Goal: Task Accomplishment & Management: Manage account settings

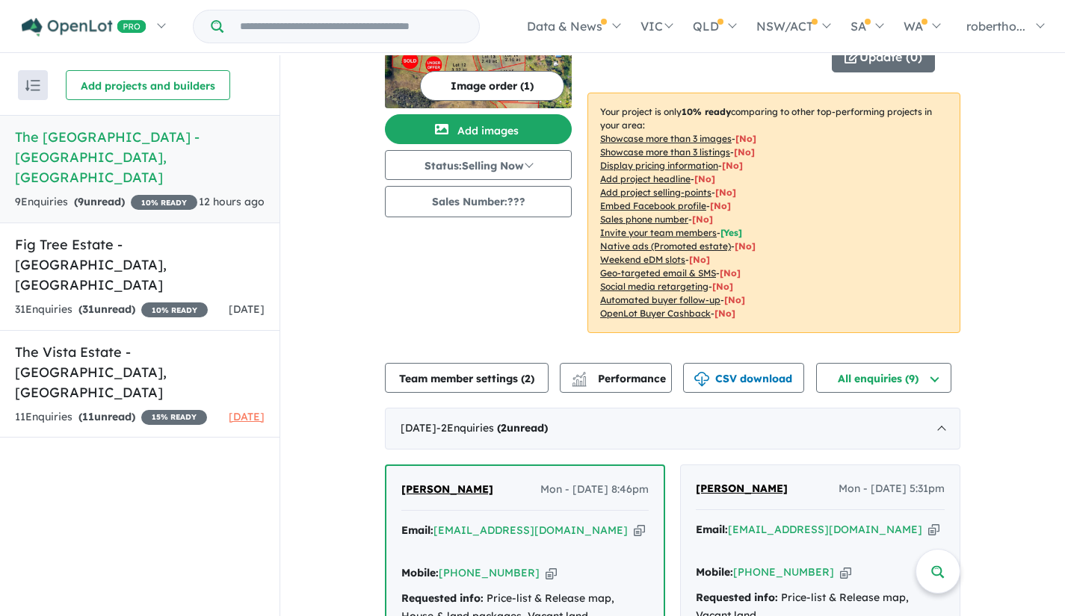
scroll to position [224, 0]
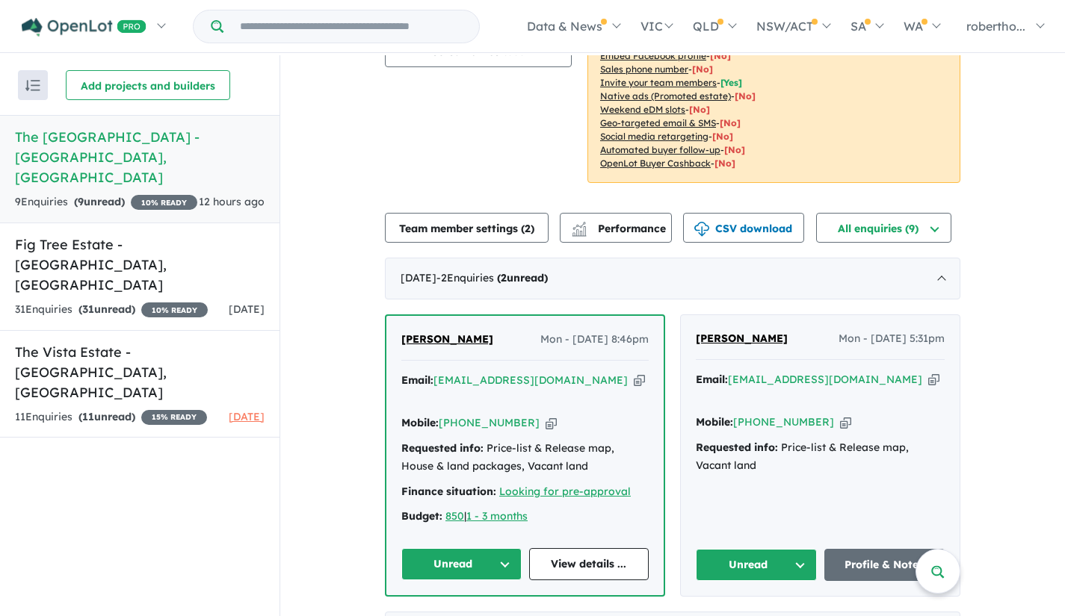
drag, startPoint x: 802, startPoint y: 381, endPoint x: 749, endPoint y: 445, distance: 83.8
click at [746, 464] on div "[PERSON_NAME] - [DATE] 5:31pm Email: [EMAIL_ADDRESS][DOMAIN_NAME] Copied! Mobil…" at bounding box center [820, 455] width 279 height 281
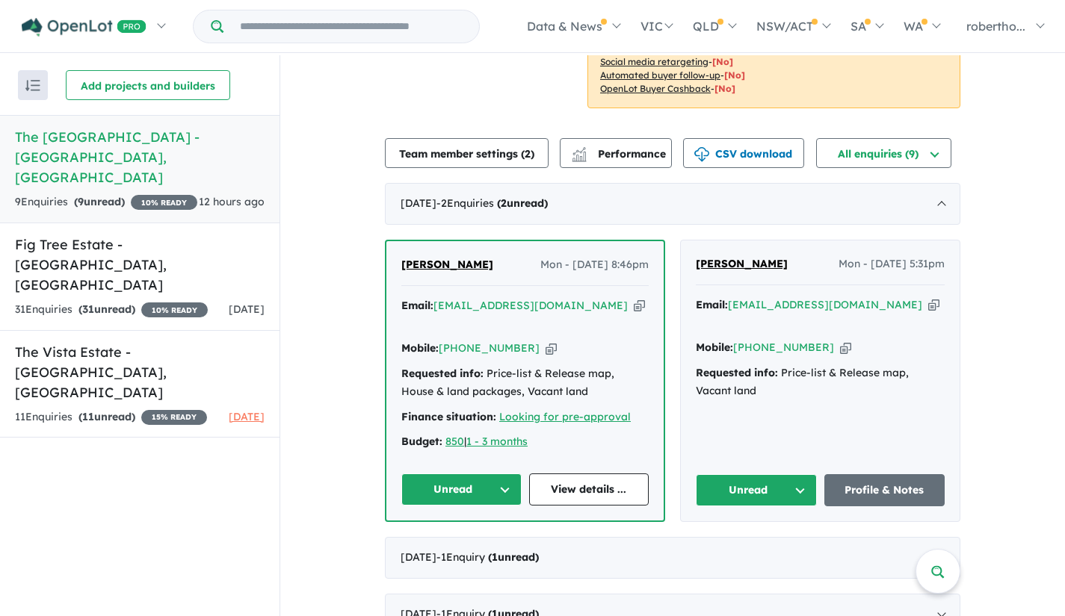
click at [504, 474] on button "Unread" at bounding box center [461, 490] width 120 height 32
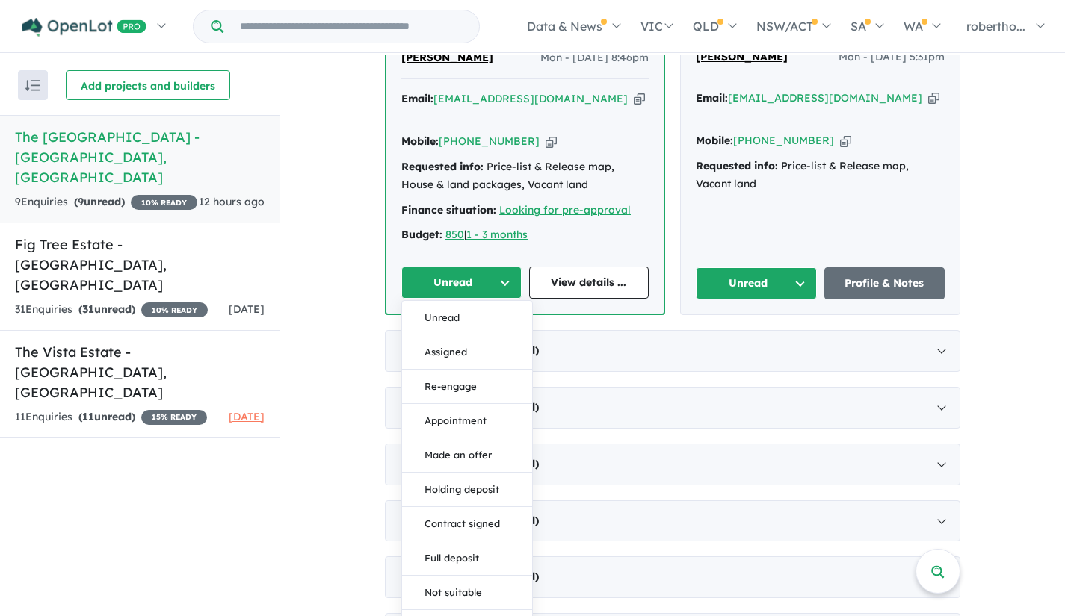
scroll to position [523, 0]
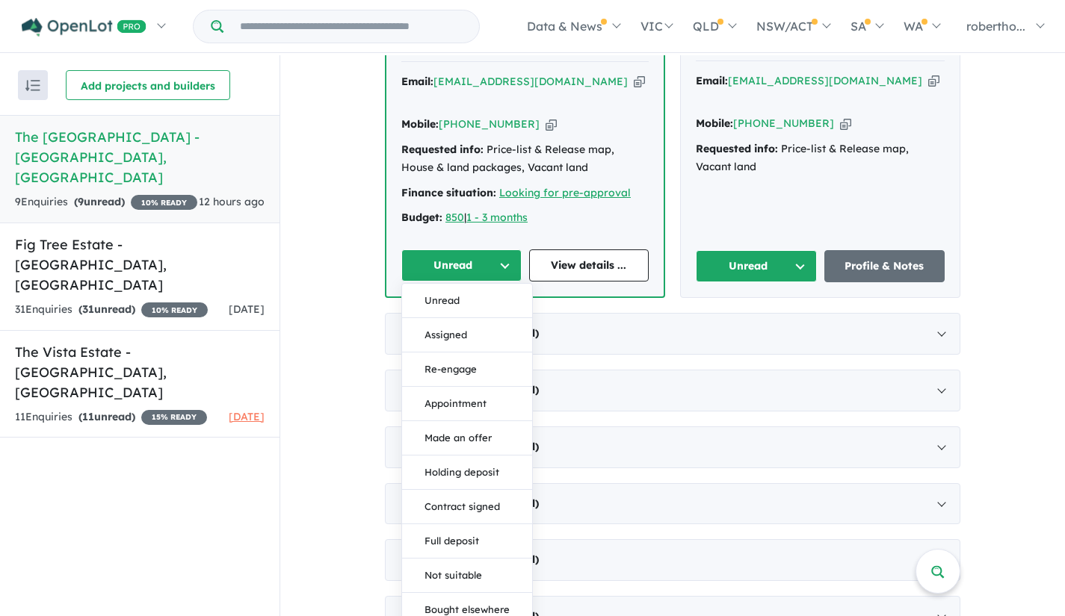
click at [457, 284] on button "Unread" at bounding box center [467, 301] width 130 height 34
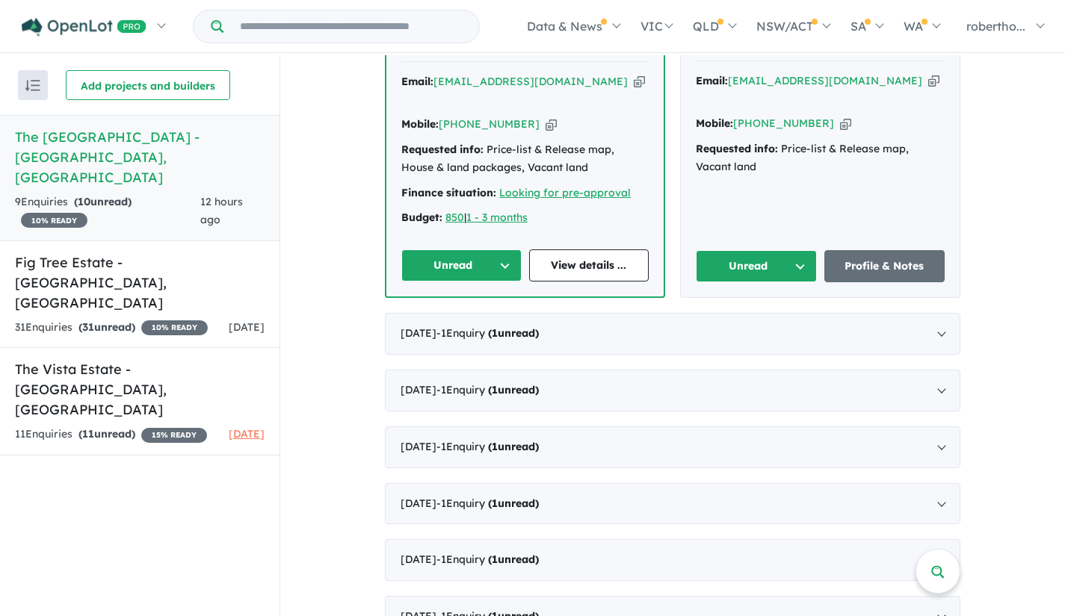
click at [501, 250] on button "Unread" at bounding box center [461, 266] width 120 height 32
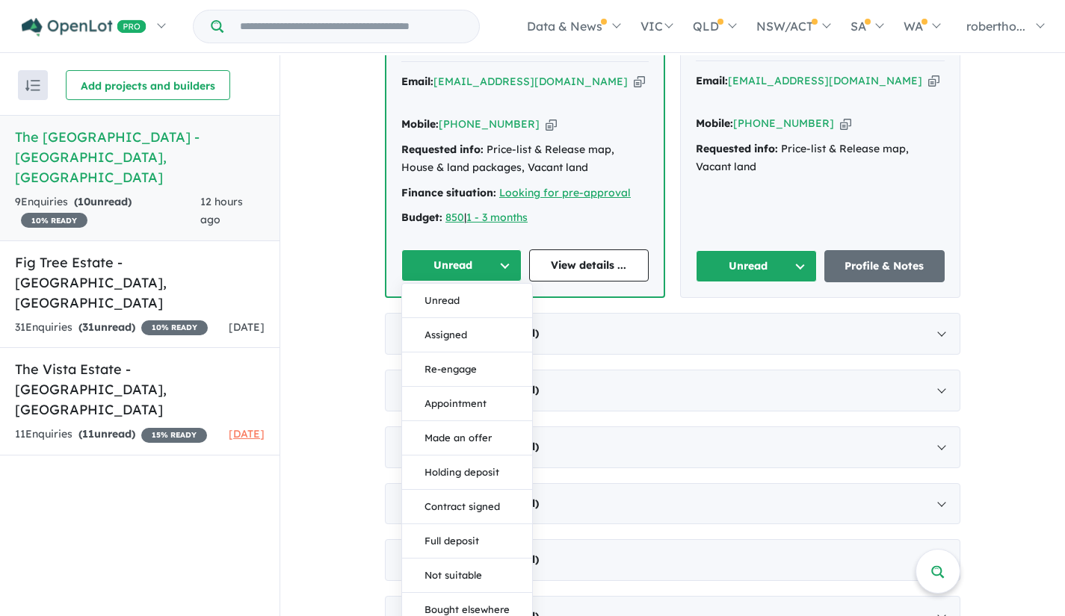
scroll to position [598, 0]
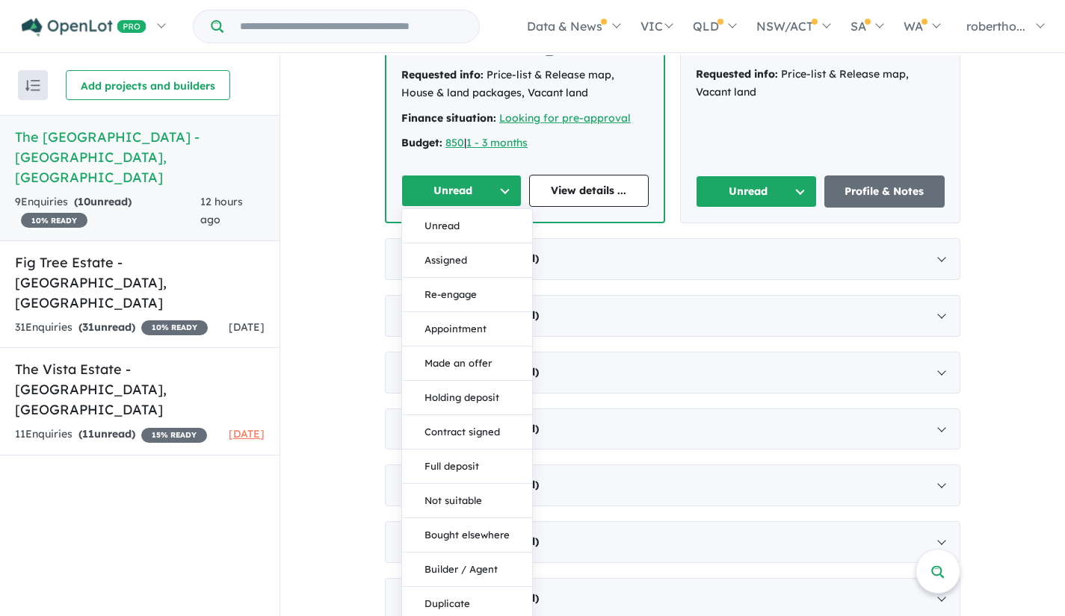
click at [702, 181] on div "[PERSON_NAME] - [DATE] 5:31pm Email: [EMAIL_ADDRESS][DOMAIN_NAME] Copied! Mobil…" at bounding box center [820, 82] width 279 height 281
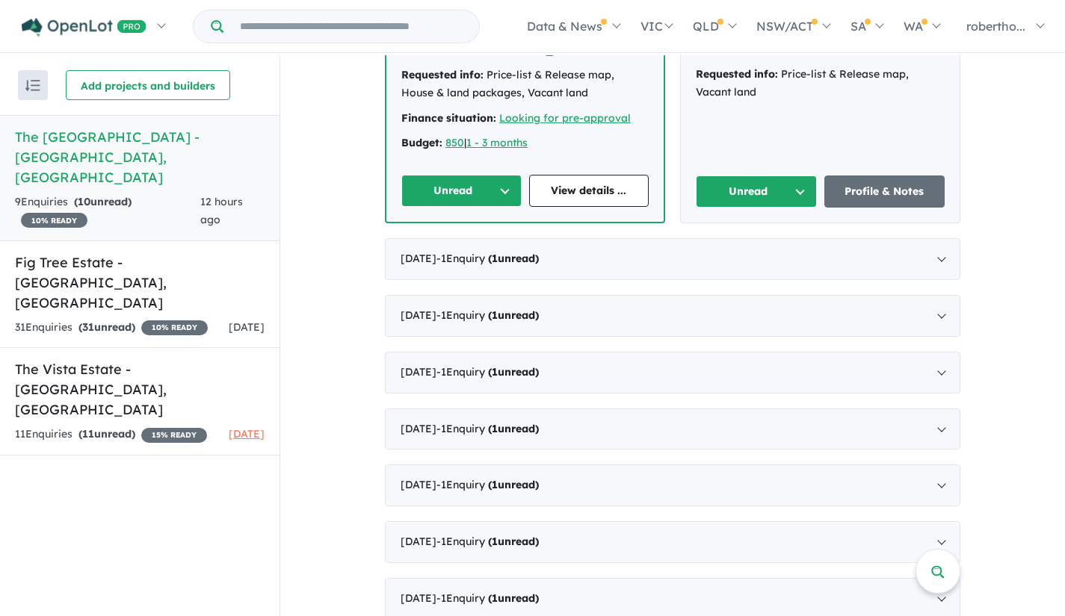
scroll to position [577, 0]
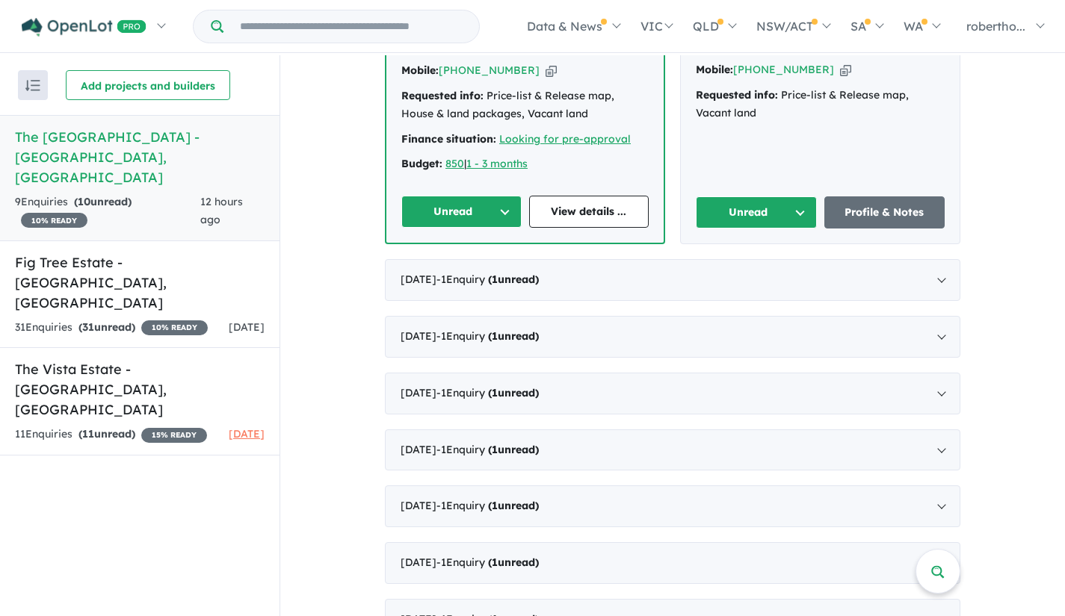
click at [800, 196] on button "Unread" at bounding box center [756, 212] width 121 height 32
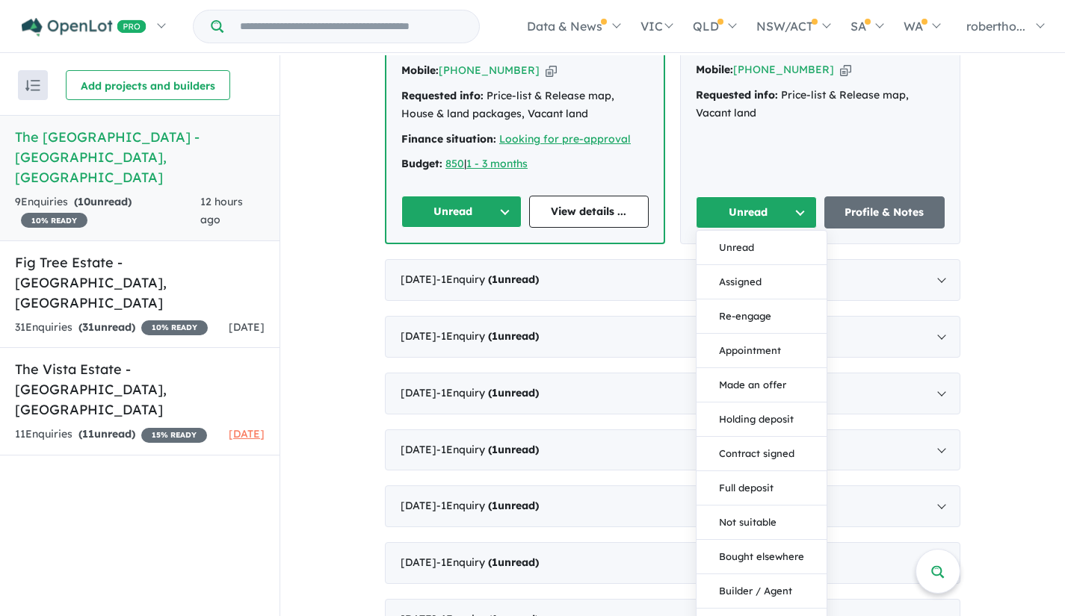
click at [897, 213] on div "[DATE] - 2 Enquir ies ( 3 unread) [PERSON_NAME] Mon - [DATE] 8:46pm Email: [EMA…" at bounding box center [672, 273] width 575 height 736
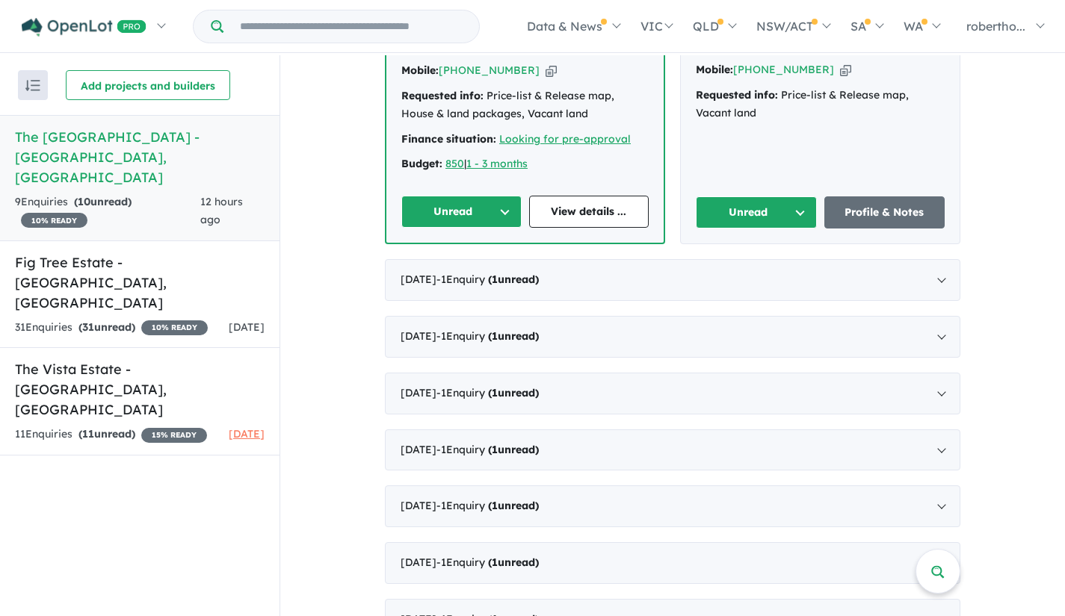
click at [122, 319] on div "31 Enquir ies ( 31 unread) 10 % READY" at bounding box center [111, 328] width 193 height 18
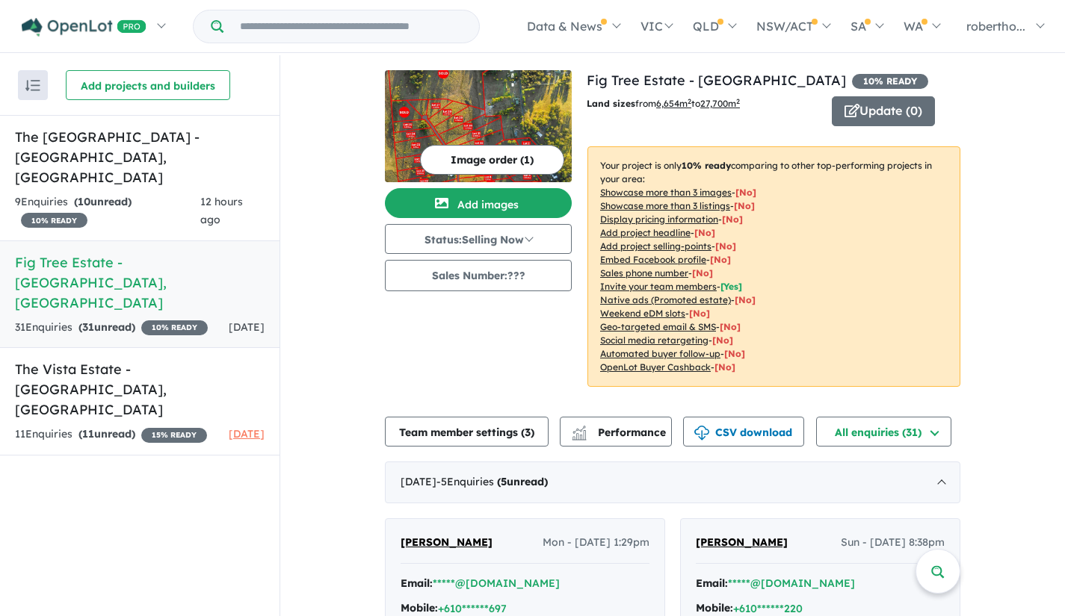
click at [168, 426] on div "11 Enquir ies ( 11 unread) 15 % READY" at bounding box center [111, 435] width 192 height 18
